Goal: Check status: Check status

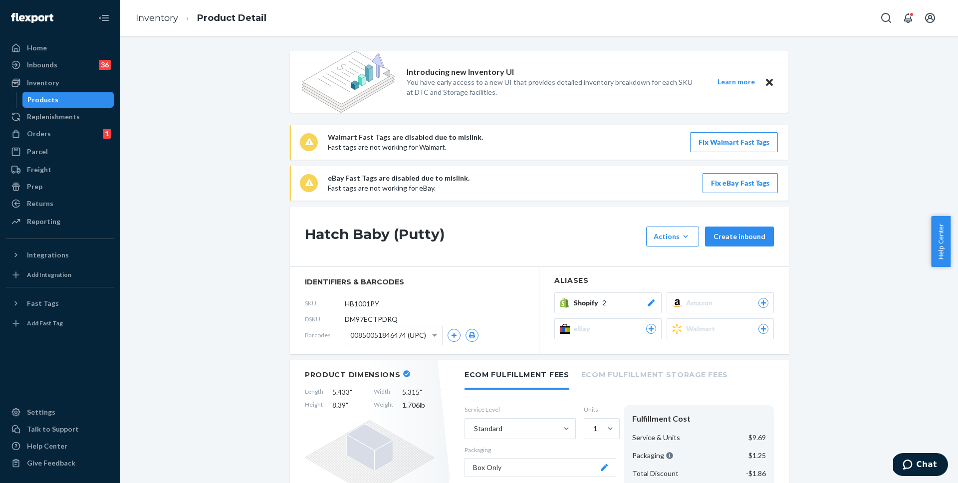
scroll to position [878, 0]
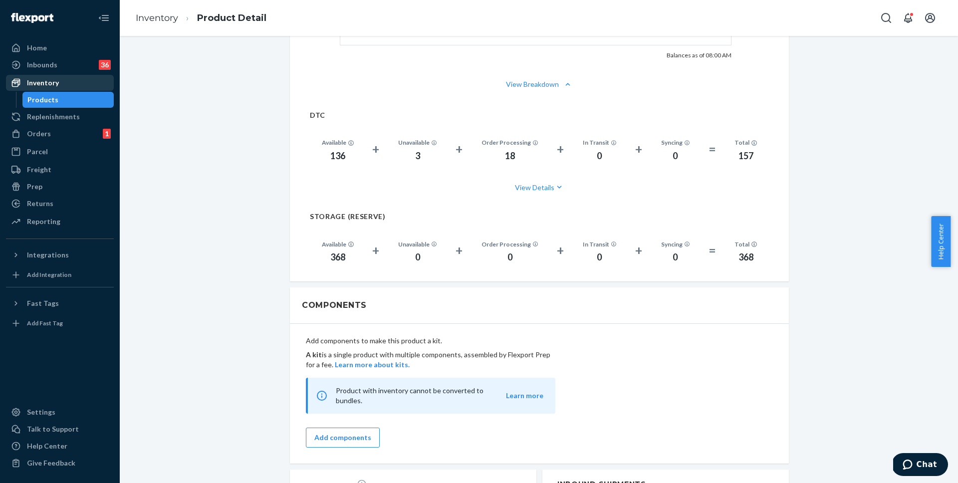
click at [55, 85] on div "Inventory" at bounding box center [43, 83] width 32 height 10
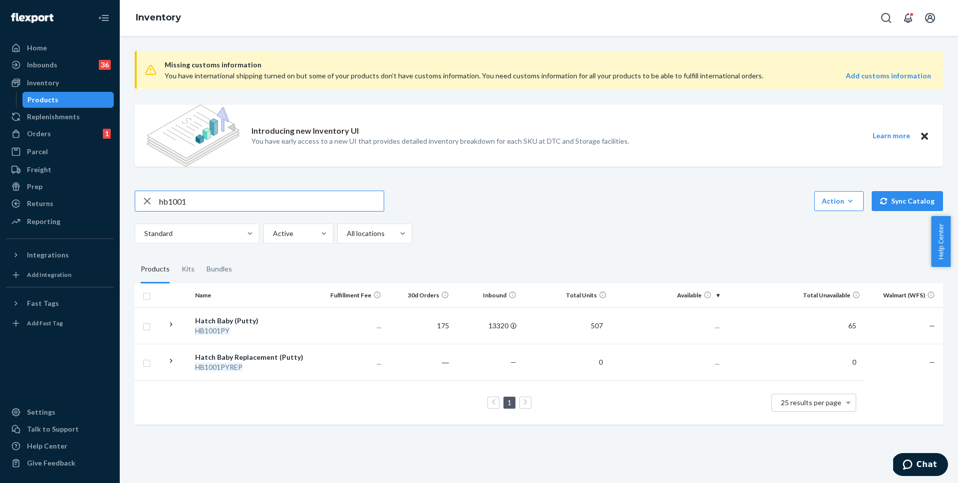
click at [237, 203] on input "hb1001" at bounding box center [271, 201] width 225 height 20
type input "h"
type input "hbr5006"
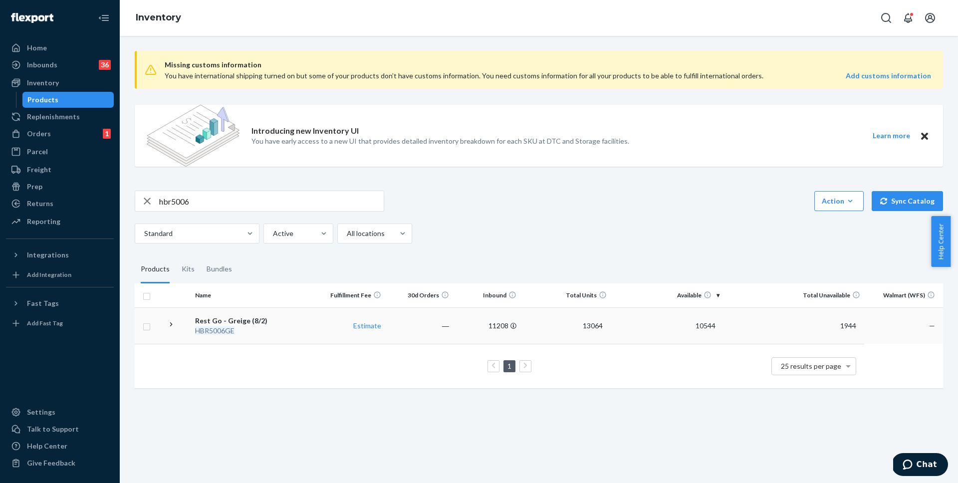
click at [252, 326] on div "HBR5006GE" at bounding box center [254, 331] width 119 height 10
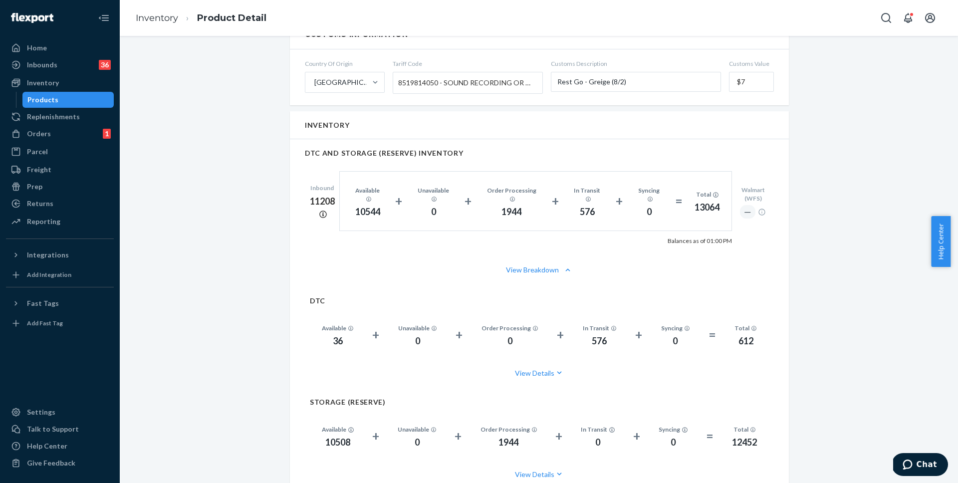
scroll to position [834, 0]
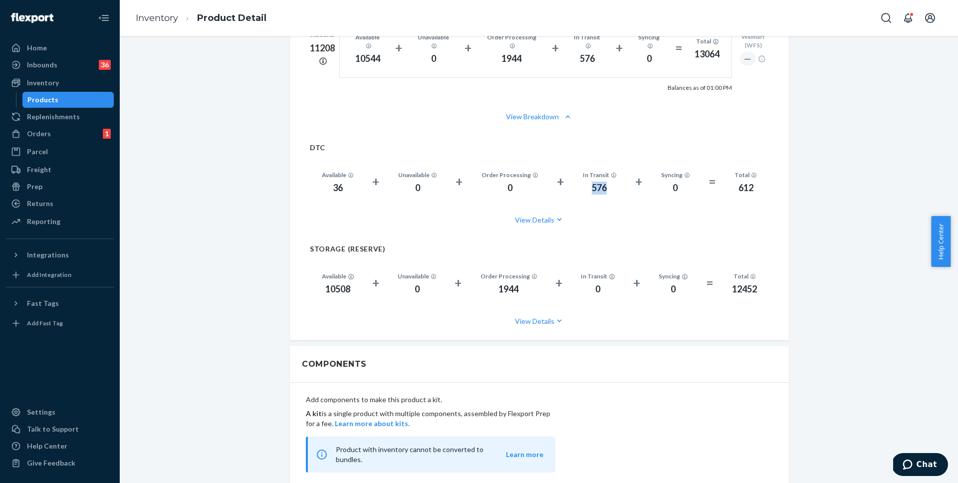
drag, startPoint x: 590, startPoint y: 192, endPoint x: 606, endPoint y: 190, distance: 16.6
click at [606, 190] on div "576" at bounding box center [600, 188] width 34 height 13
drag, startPoint x: 330, startPoint y: 186, endPoint x: 340, endPoint y: 187, distance: 10.0
click at [340, 187] on div "36" at bounding box center [338, 188] width 32 height 13
drag, startPoint x: 582, startPoint y: 176, endPoint x: 606, endPoint y: 187, distance: 26.2
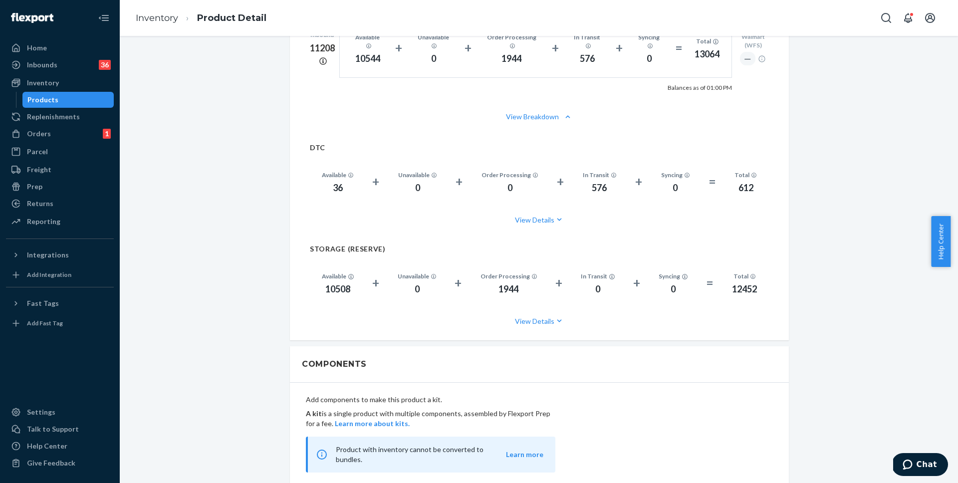
click at [606, 186] on div "In Transit 576" at bounding box center [600, 181] width 58 height 26
click at [607, 192] on div "576" at bounding box center [600, 188] width 34 height 13
